Goal: Task Accomplishment & Management: Use online tool/utility

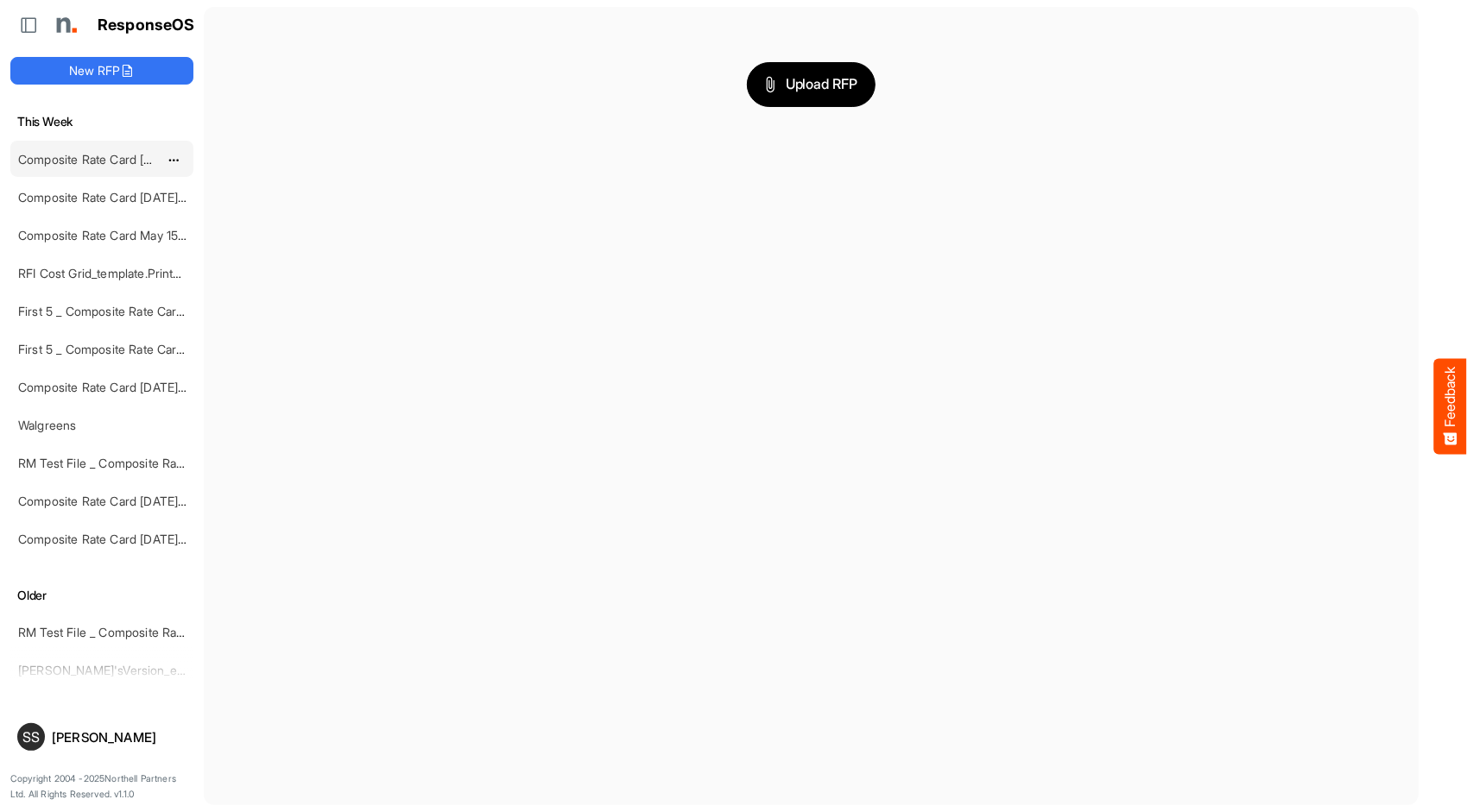
click at [74, 156] on link "Composite Rate Card [DATE] mapping test" at bounding box center [135, 159] width 234 height 15
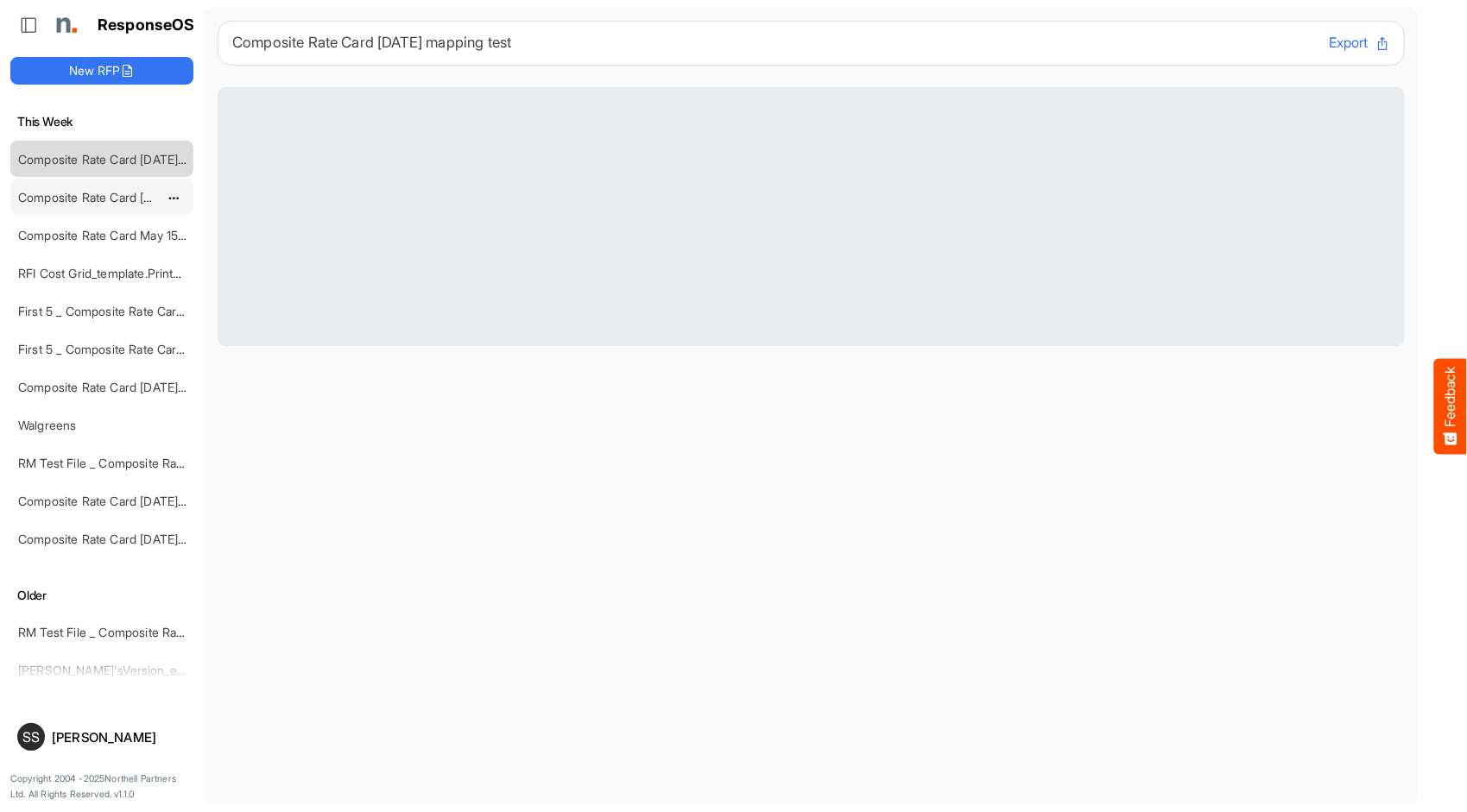
click at [76, 190] on link "Composite Rate Card [DATE] mapping test" at bounding box center [135, 197] width 234 height 15
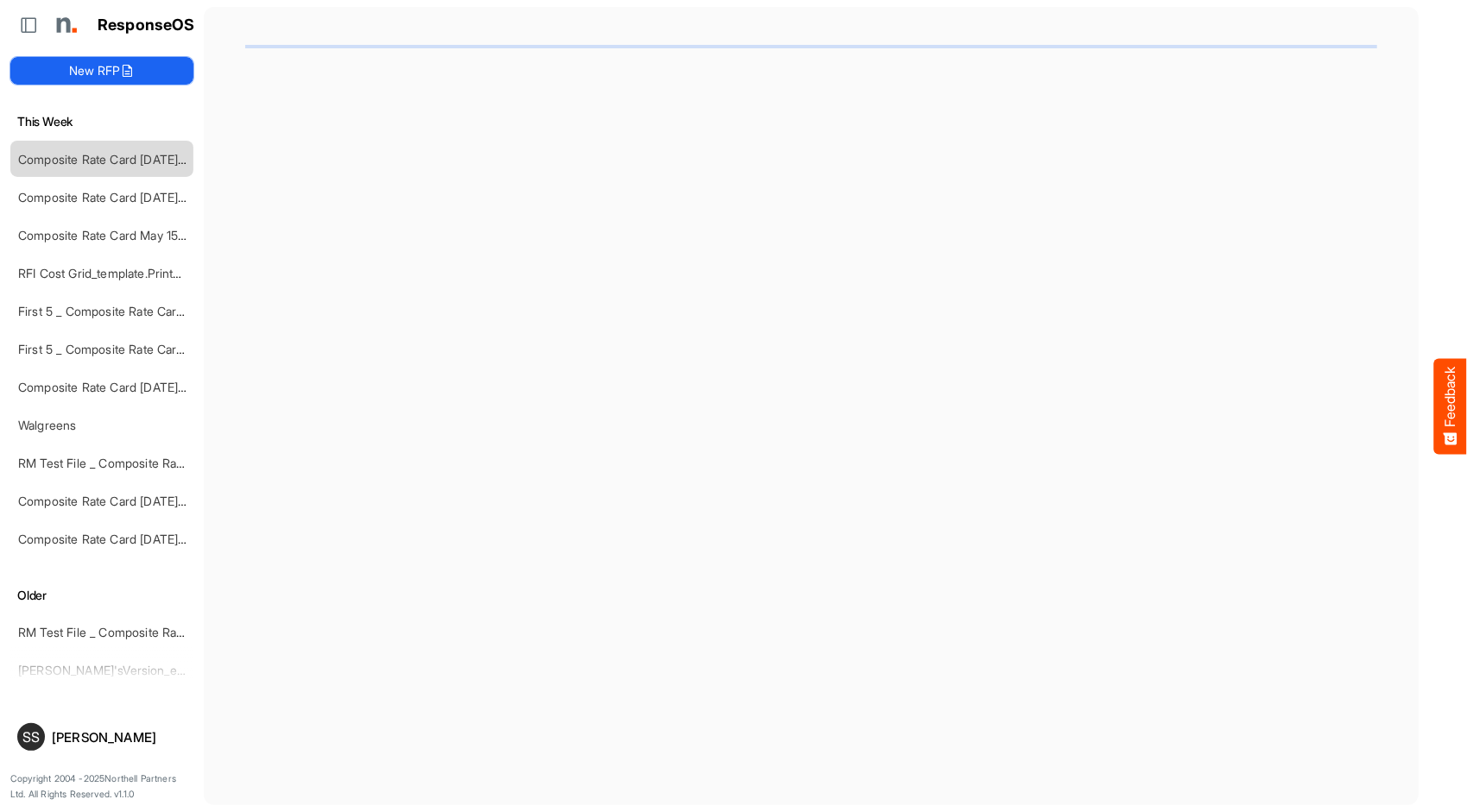
click at [115, 79] on button "New RFP" at bounding box center [101, 70] width 183 height 28
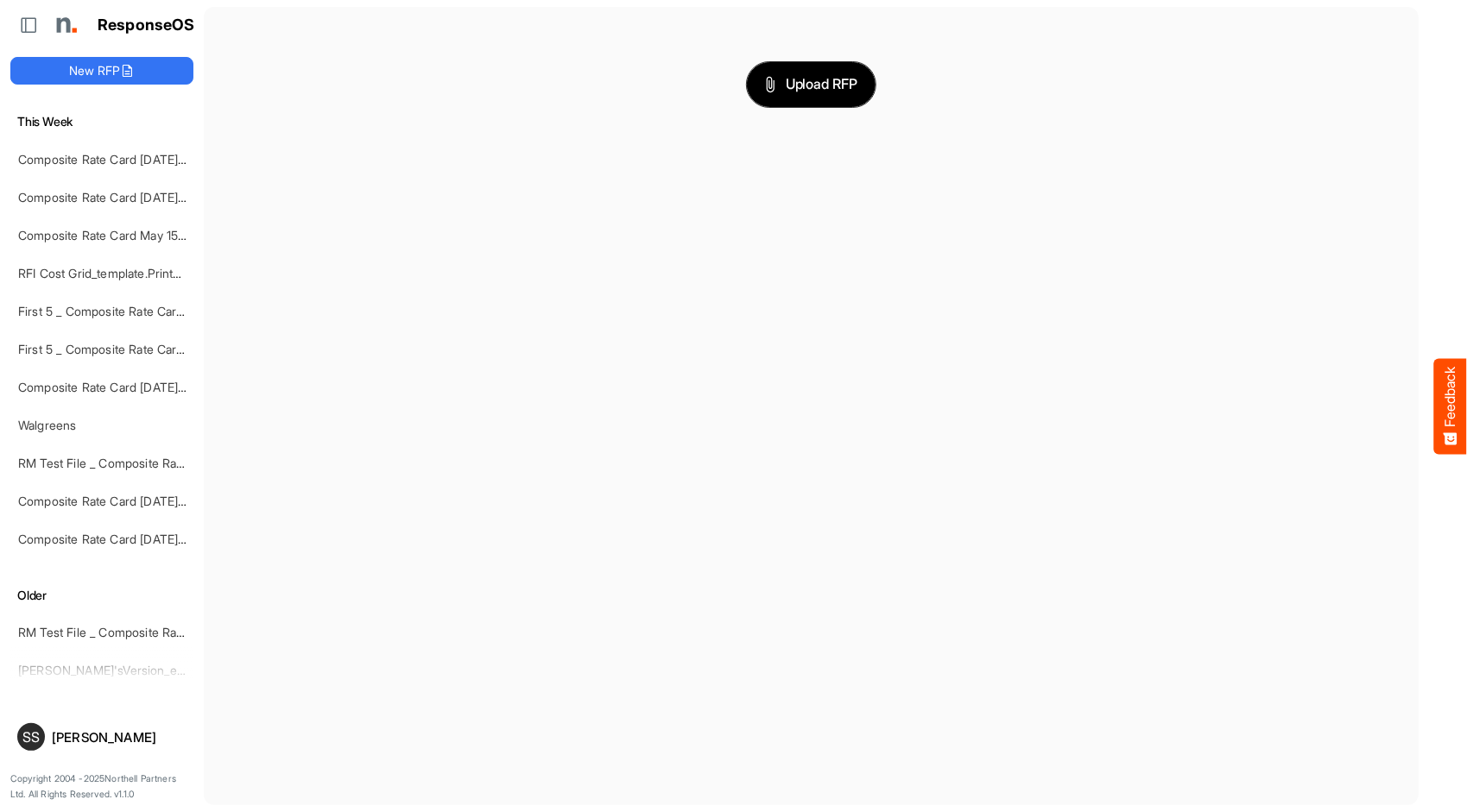
click at [834, 82] on span "Upload RFP" at bounding box center [811, 84] width 93 height 23
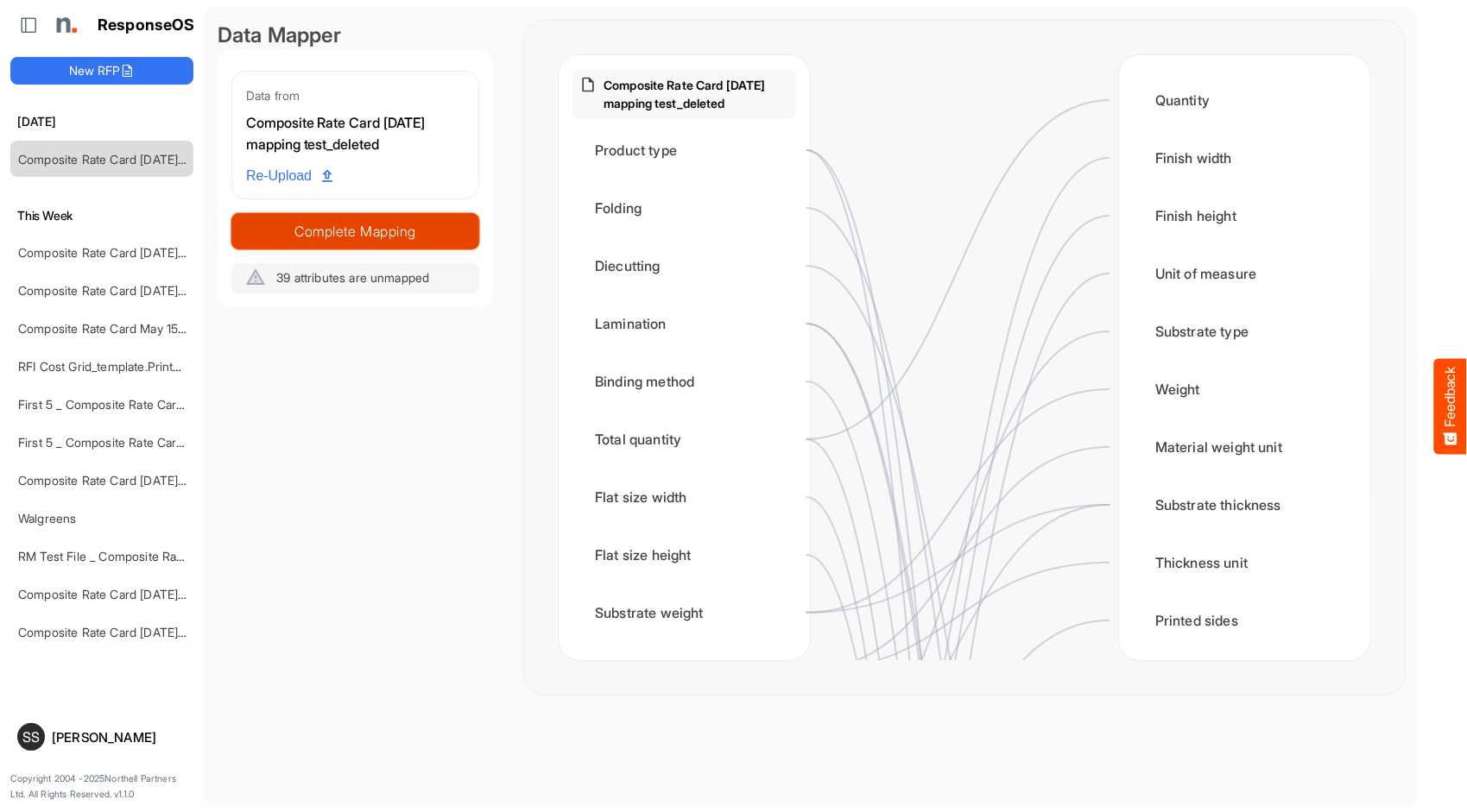
click at [297, 228] on span "Complete Mapping" at bounding box center [356, 231] width 246 height 24
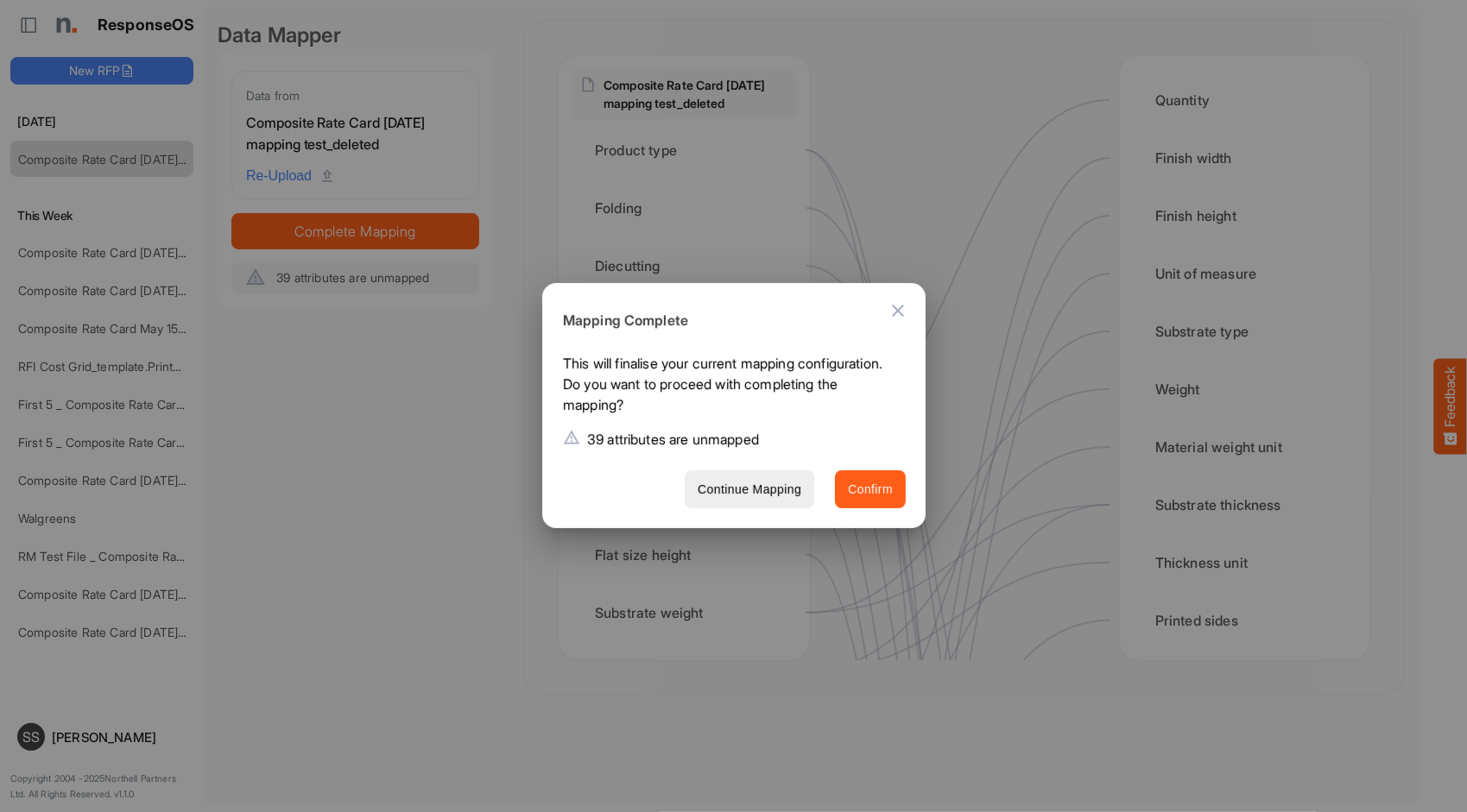
click at [858, 478] on span "Confirm" at bounding box center [870, 489] width 45 height 22
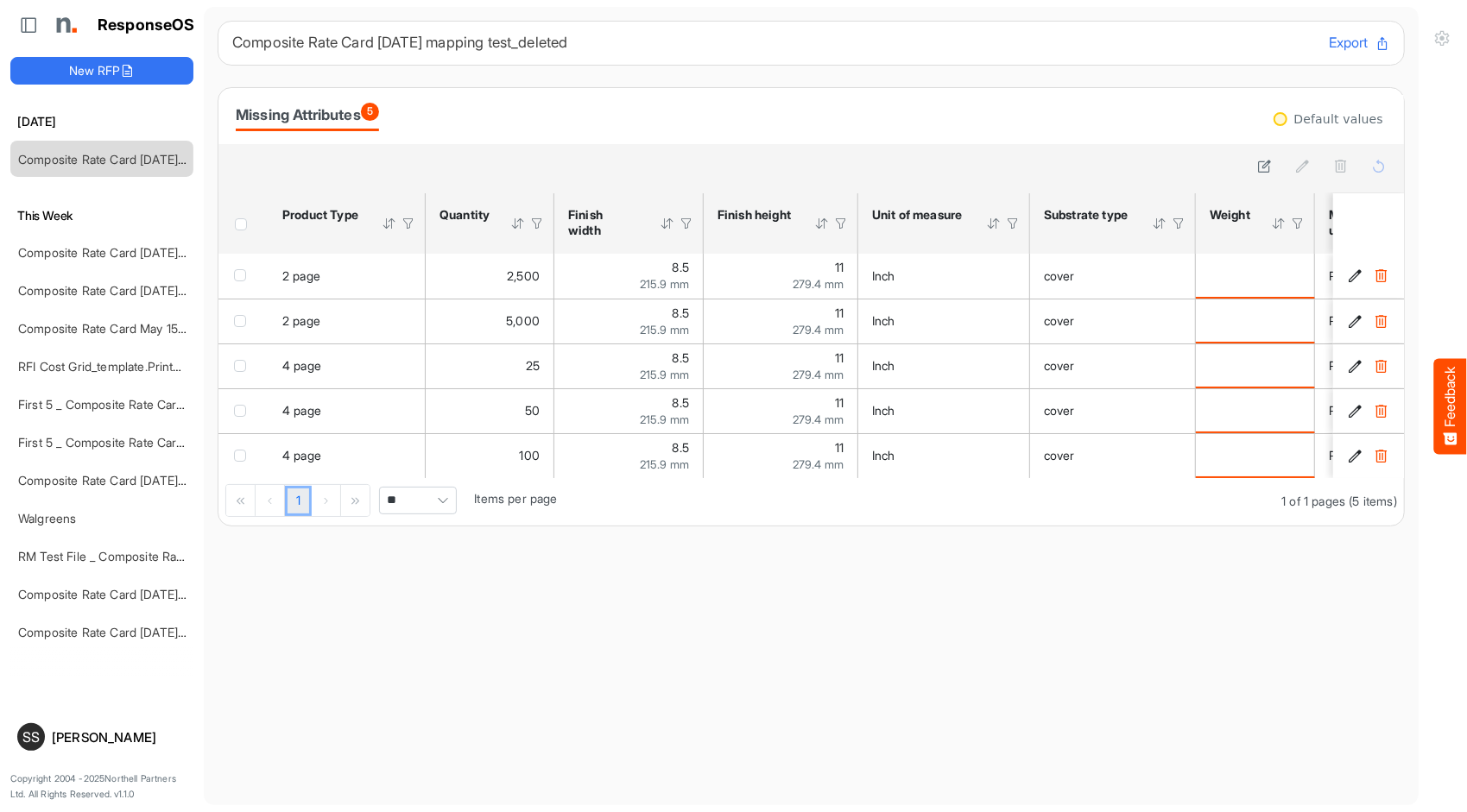
drag, startPoint x: 385, startPoint y: 483, endPoint x: 400, endPoint y: 485, distance: 15.1
click at [400, 485] on div "1 1 of 1 pages (5 items) ** Items per page" at bounding box center [811, 502] width 1186 height 48
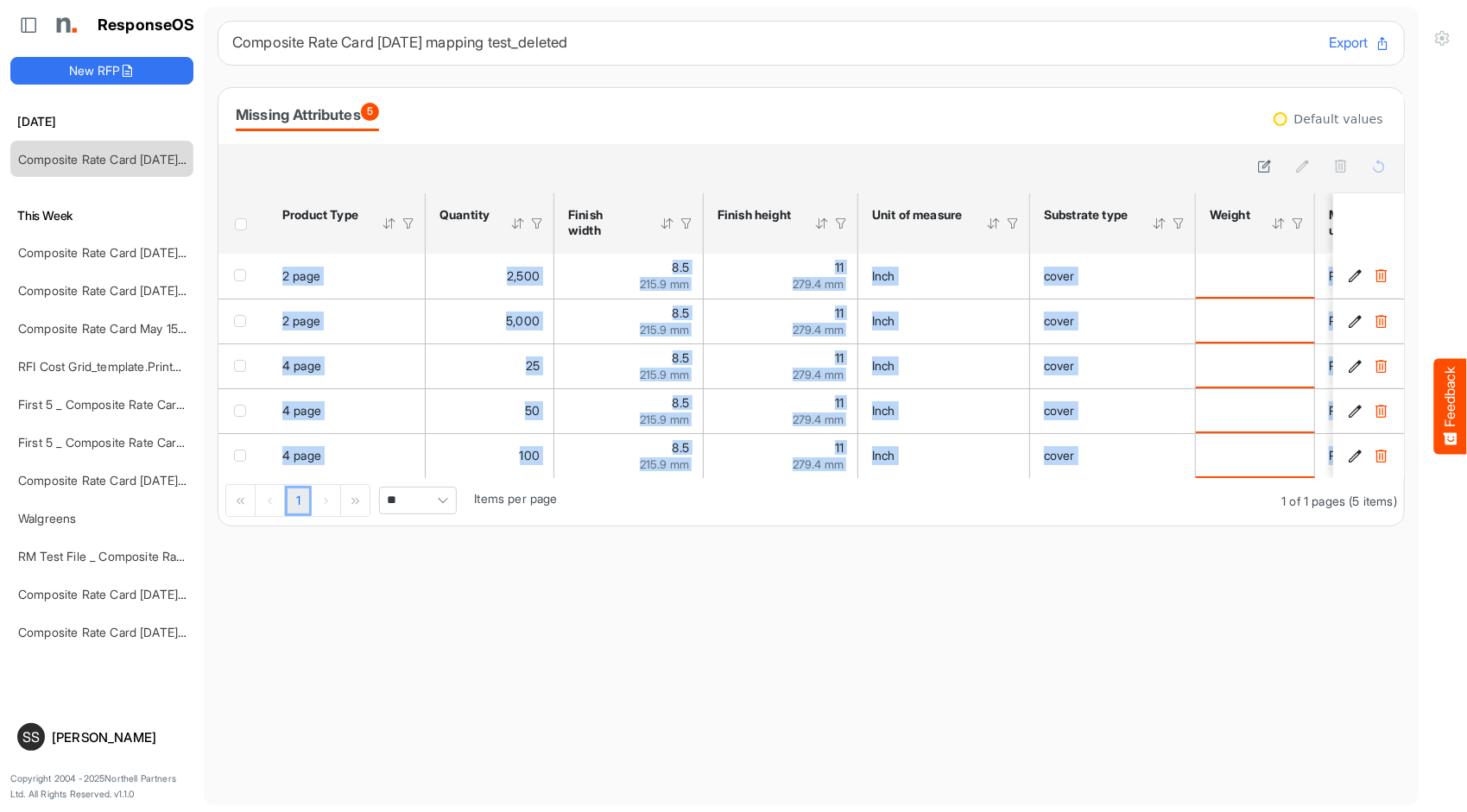
drag, startPoint x: 401, startPoint y: 482, endPoint x: 487, endPoint y: 485, distance: 86.1
click at [487, 485] on div "sfgridmtx0mgize01_header_table Press Enter to sort. Press Alt Down to open filt…" at bounding box center [811, 359] width 1186 height 333
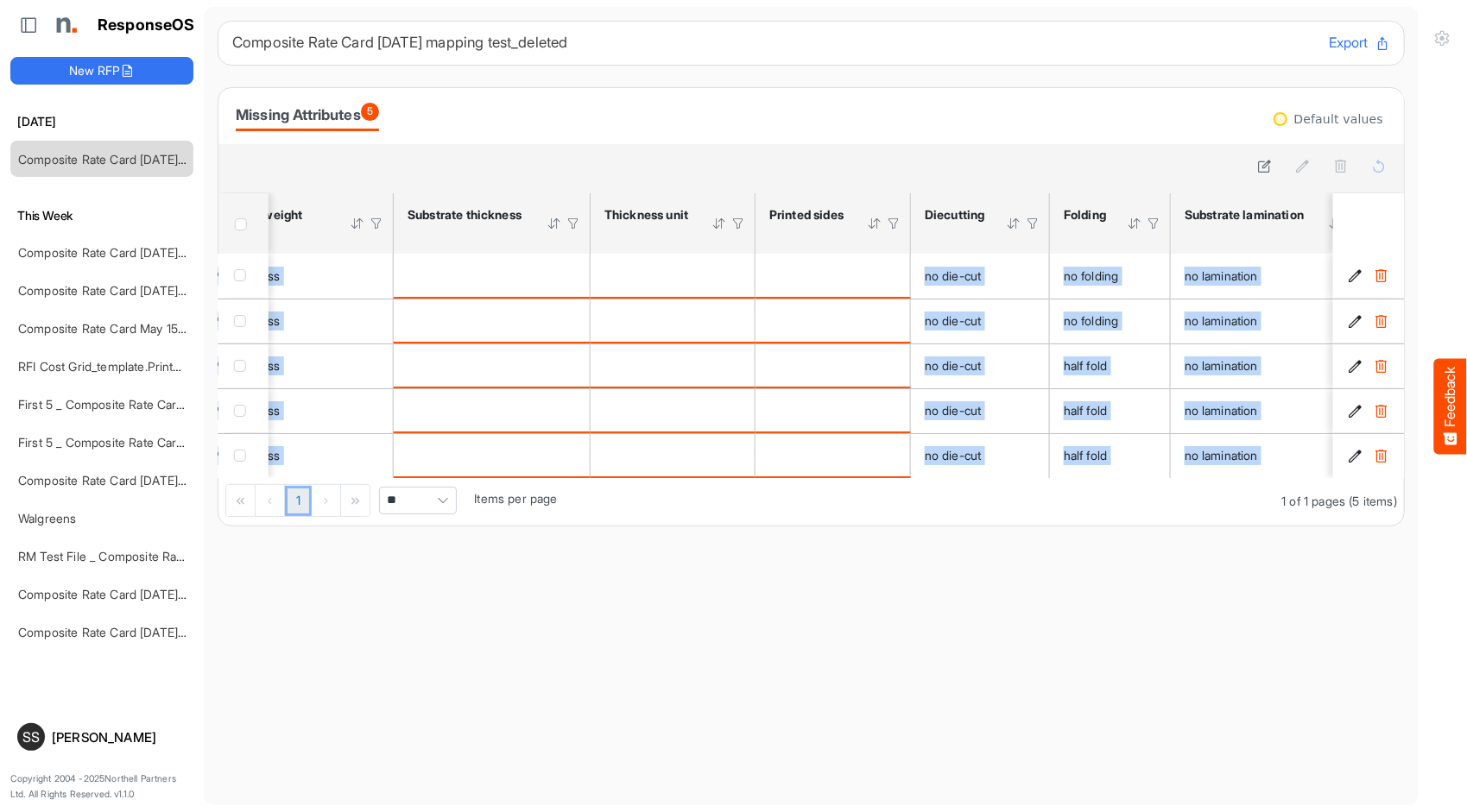
scroll to position [0, 1205]
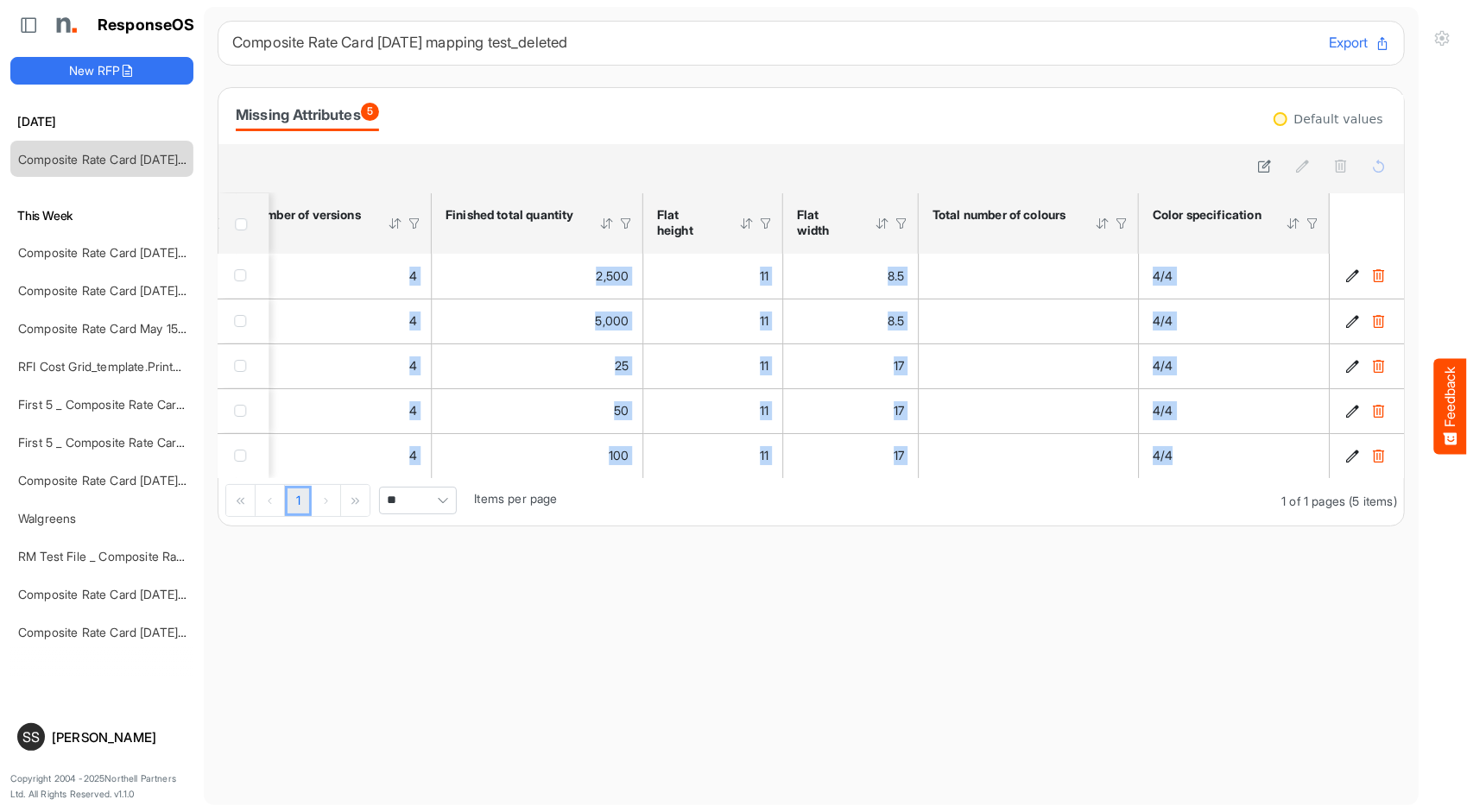
click at [1200, 623] on main "Composite Rate Card [DATE] mapping test_deleted Export Missing Attributes 5 Def…" at bounding box center [810, 406] width 1215 height 798
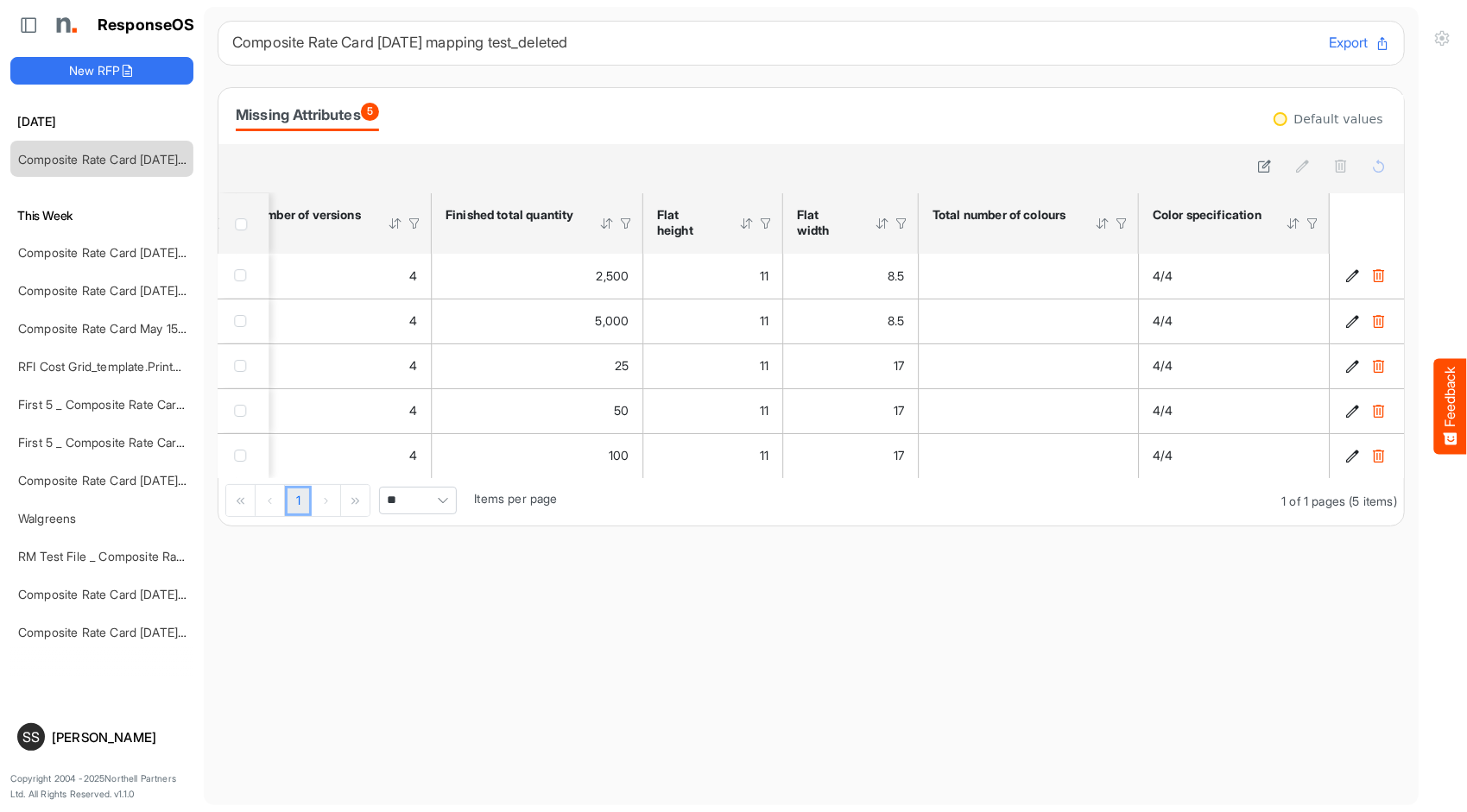
click at [1200, 623] on main "Composite Rate Card [DATE] mapping test_deleted Export Missing Attributes 5 Def…" at bounding box center [810, 406] width 1215 height 798
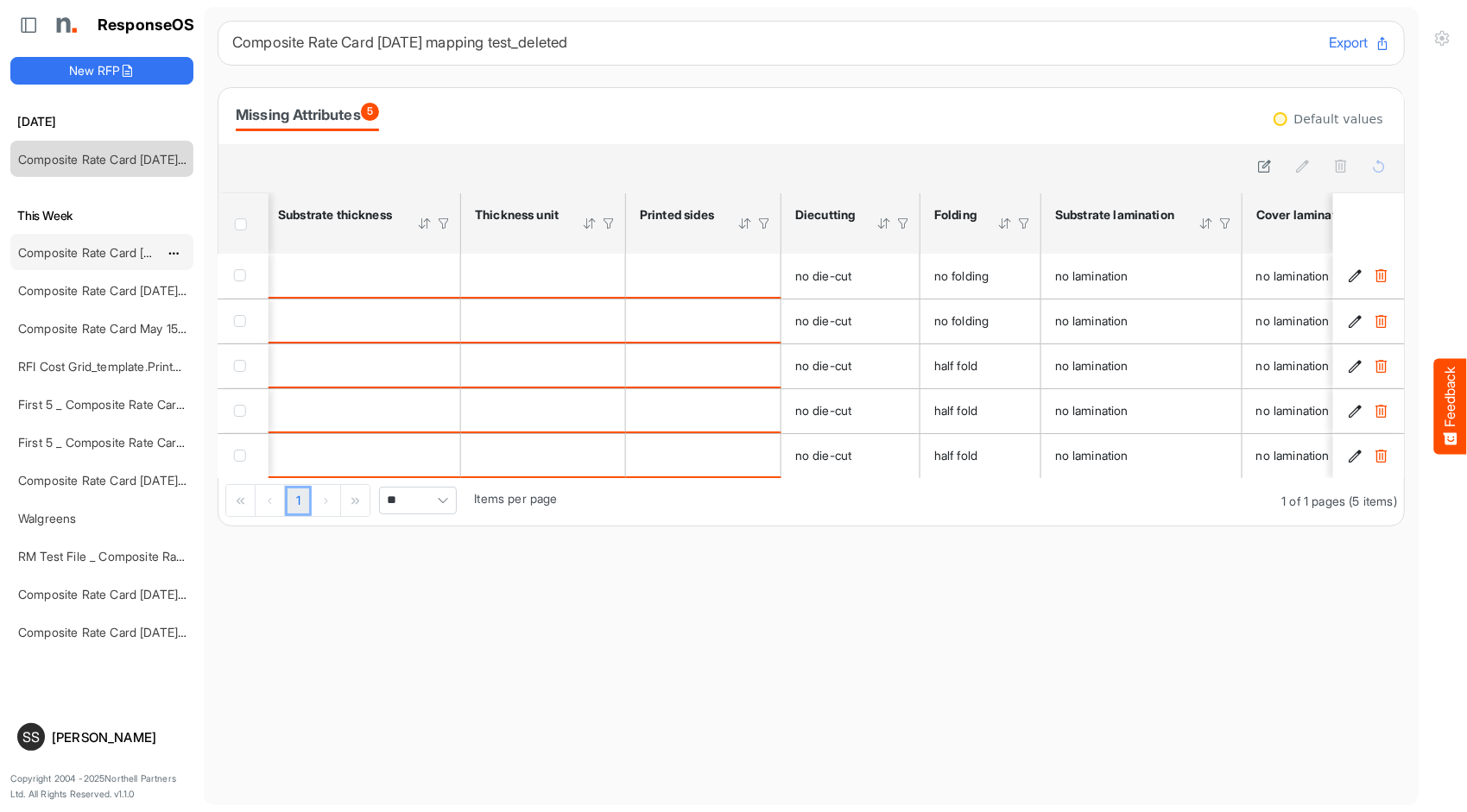
click at [107, 247] on link "Composite Rate Card [DATE] mapping test" at bounding box center [135, 252] width 234 height 15
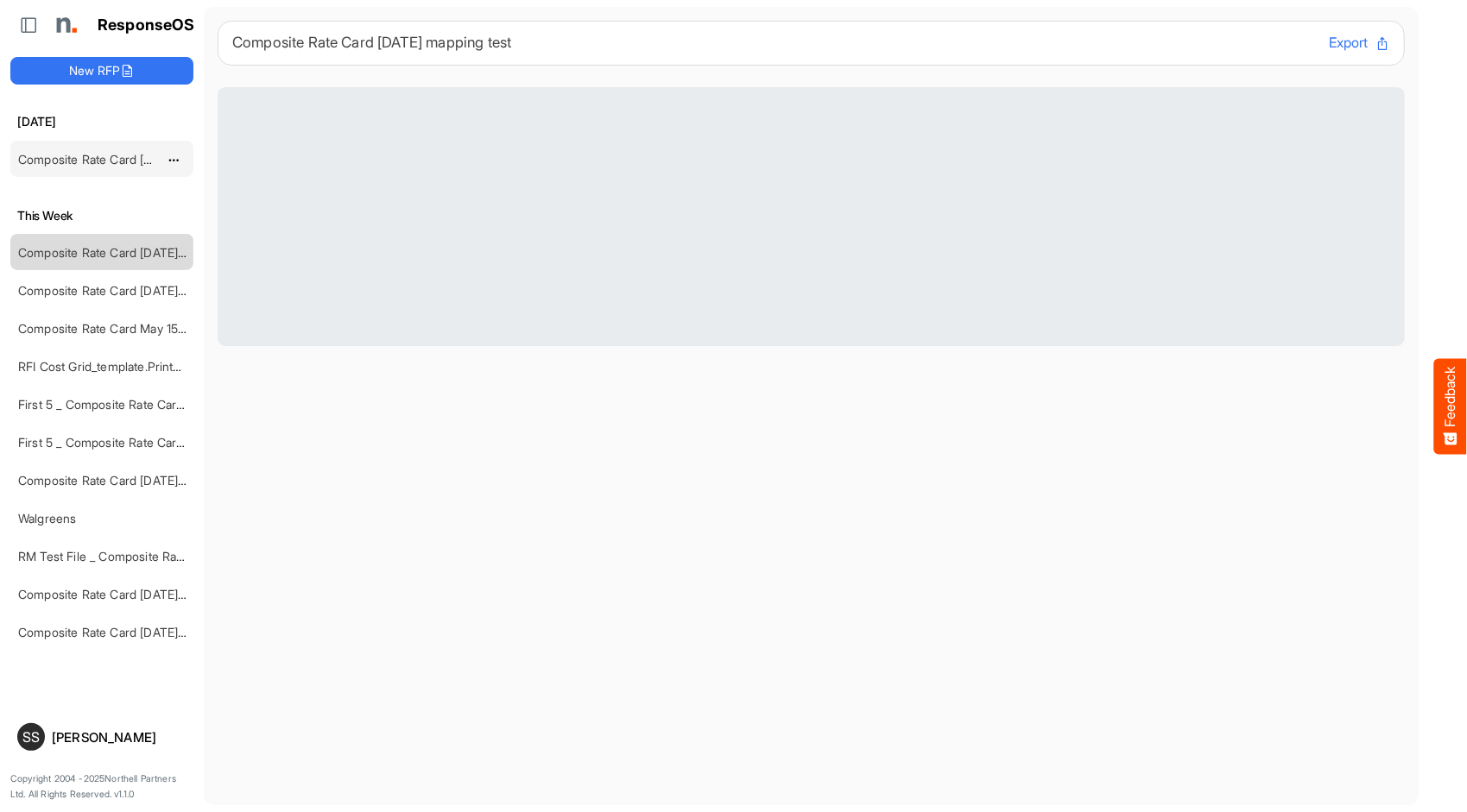
click at [111, 159] on link "Composite Rate Card [DATE] mapping test_deleted" at bounding box center [159, 159] width 282 height 15
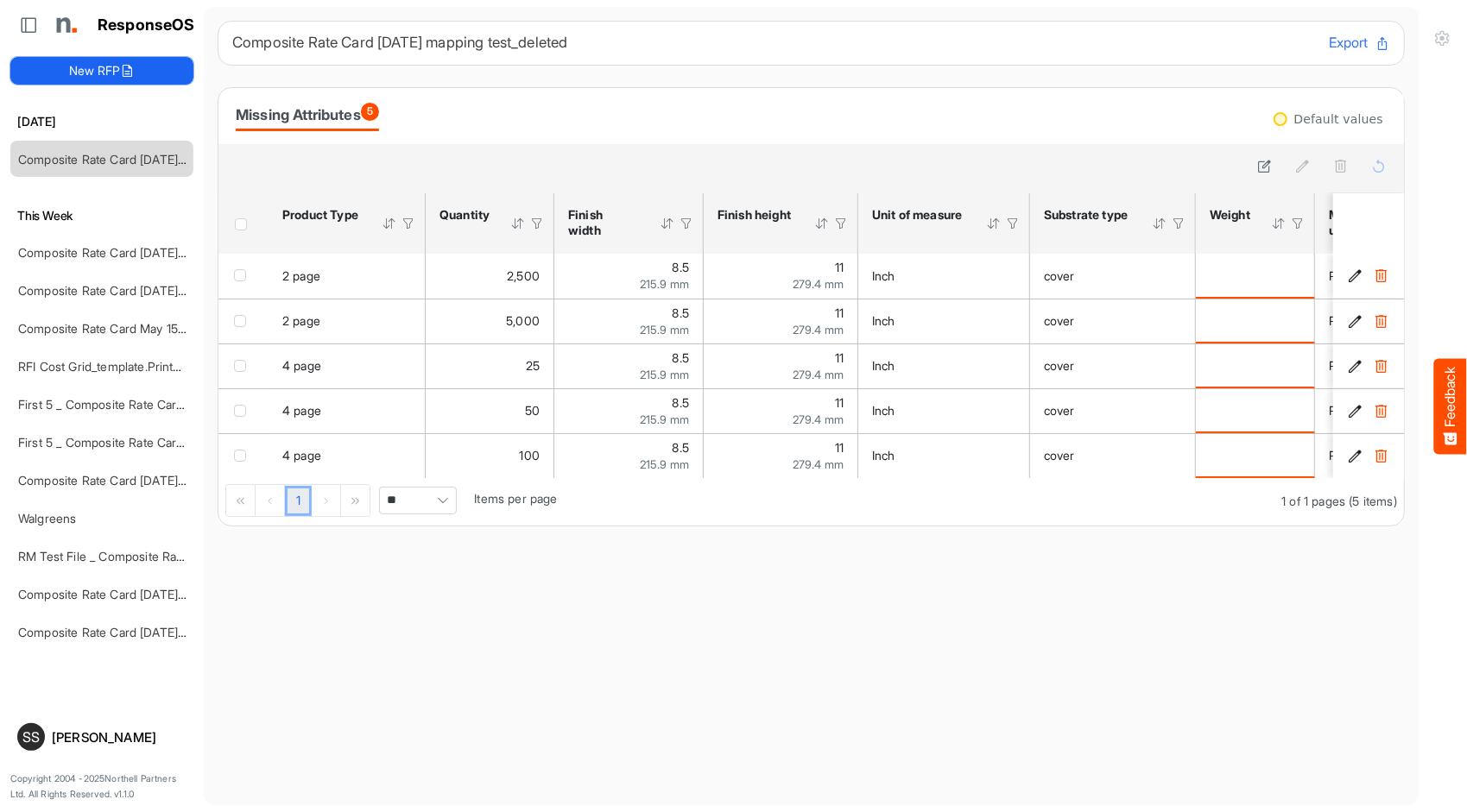
click at [119, 63] on button "New RFP" at bounding box center [101, 70] width 183 height 28
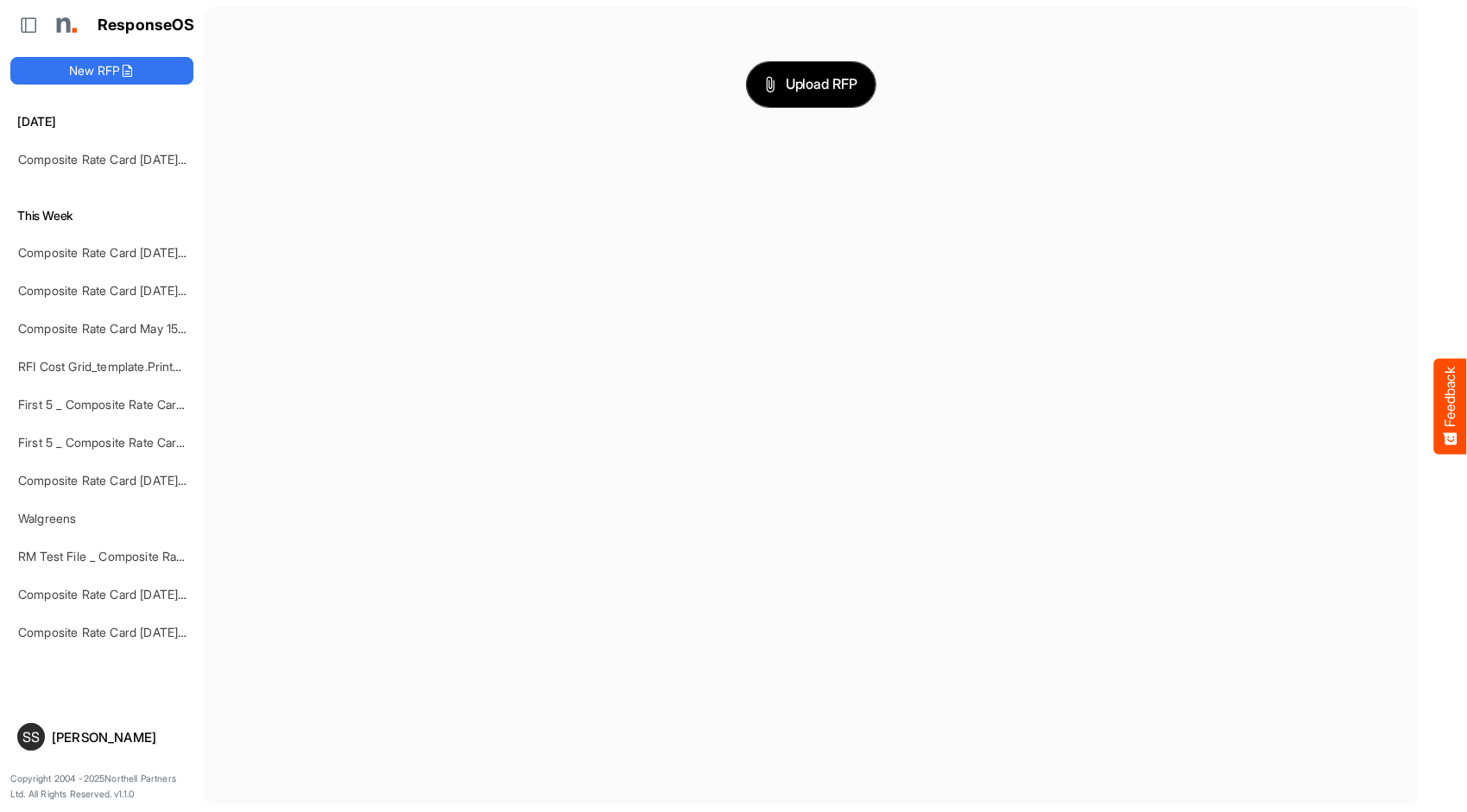
click at [862, 79] on button "Upload RFP" at bounding box center [811, 84] width 129 height 45
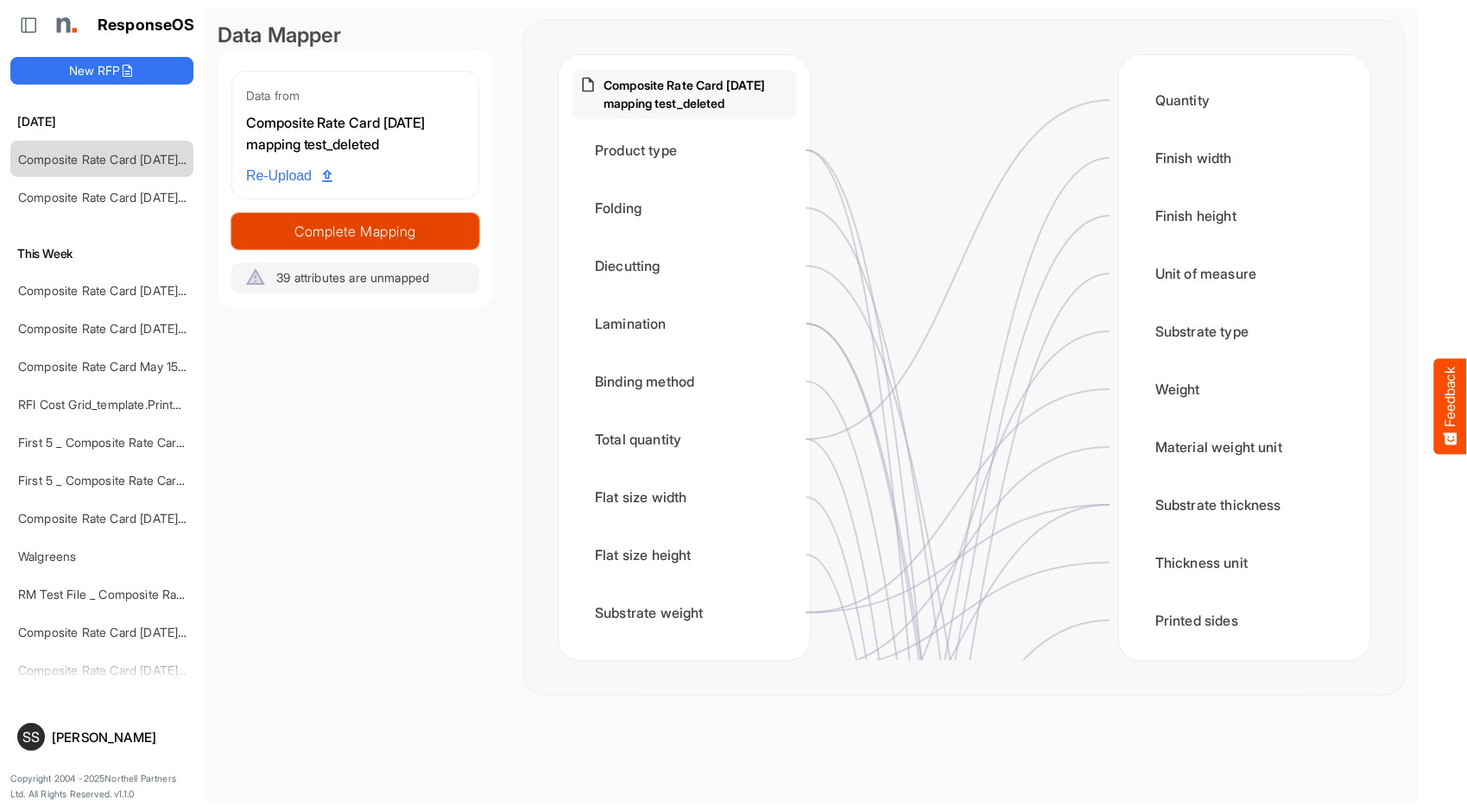
click at [375, 221] on span "Complete Mapping" at bounding box center [356, 231] width 246 height 24
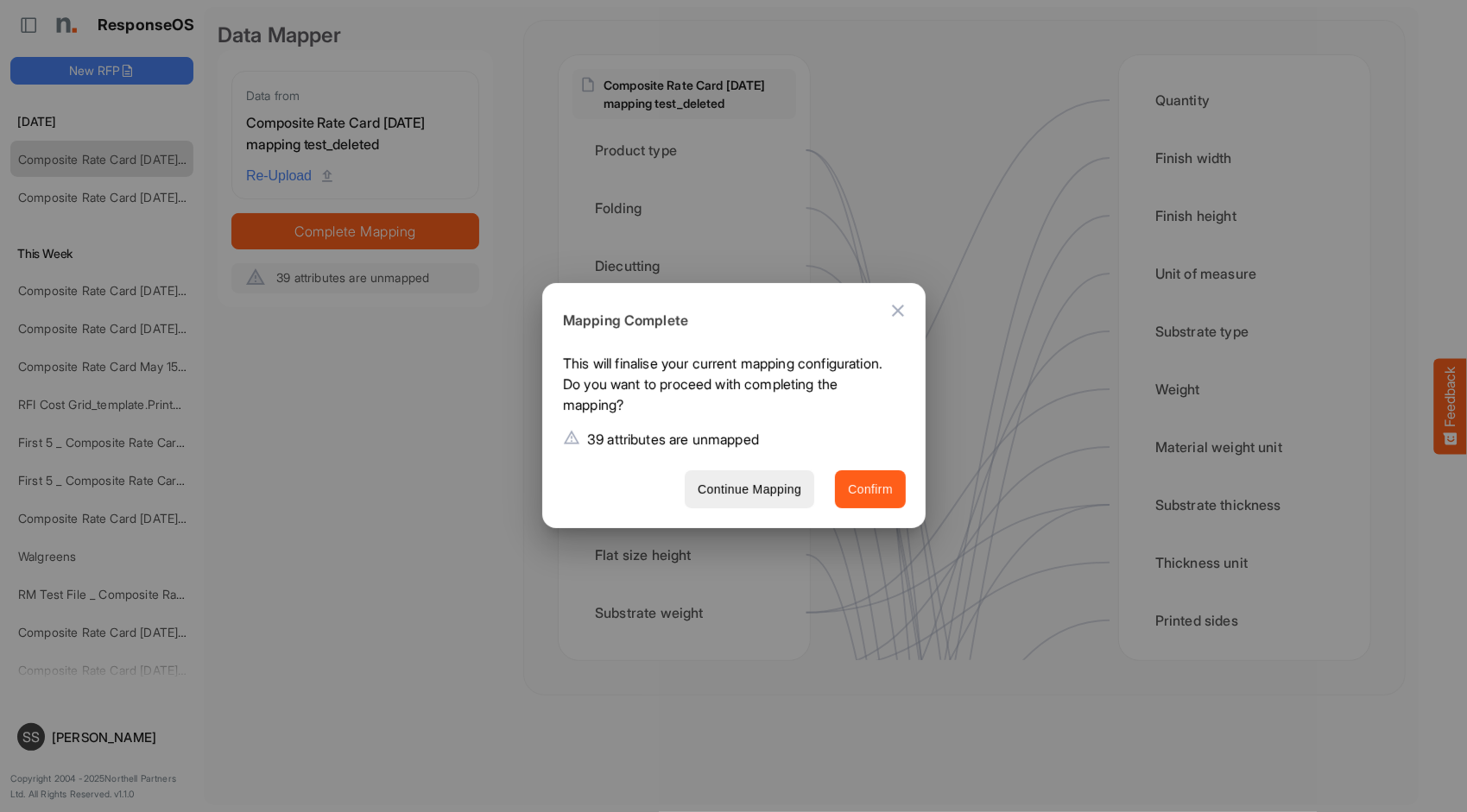
click at [888, 488] on span "Confirm" at bounding box center [870, 489] width 45 height 22
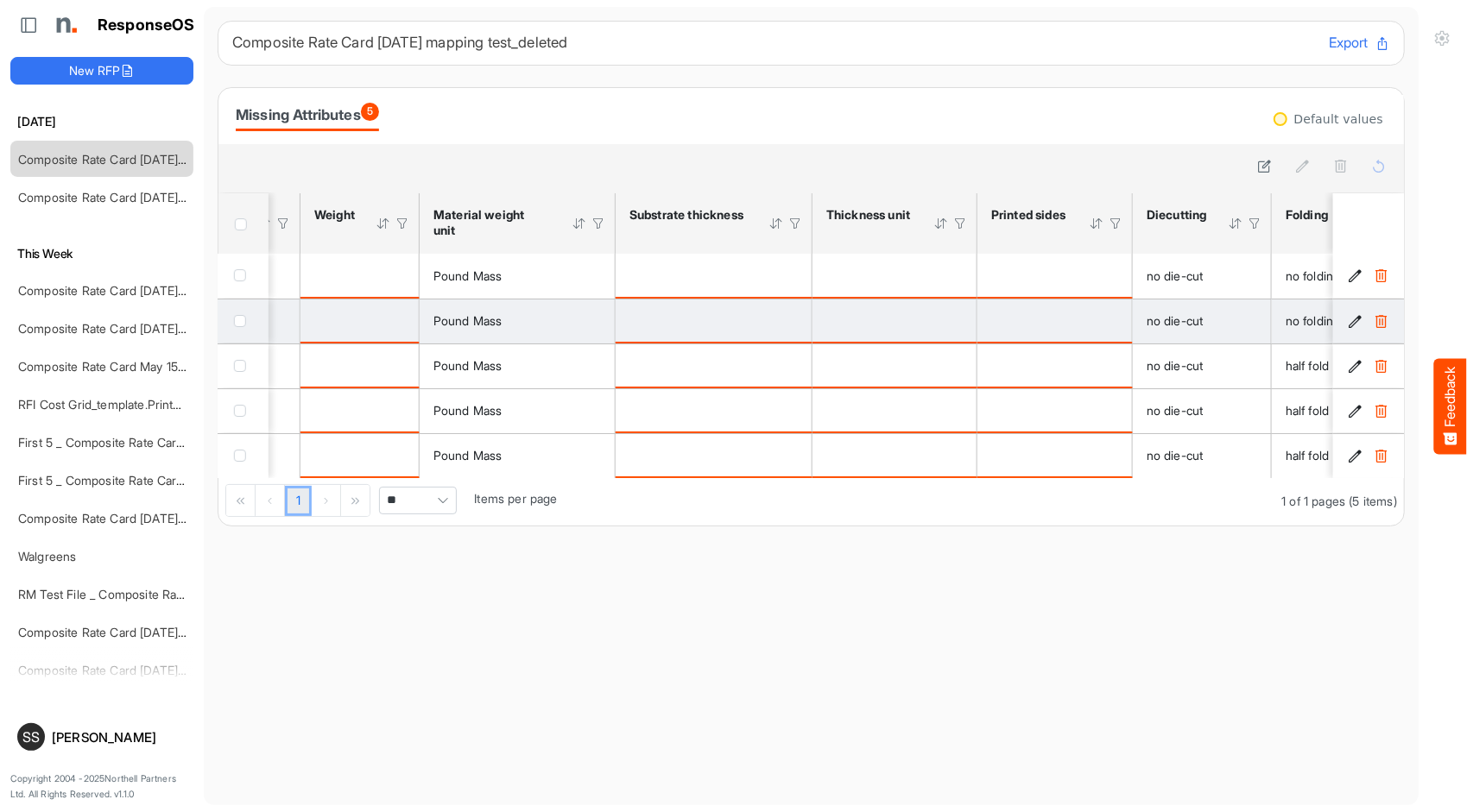
scroll to position [0, 931]
